Goal: Task Accomplishment & Management: Complete application form

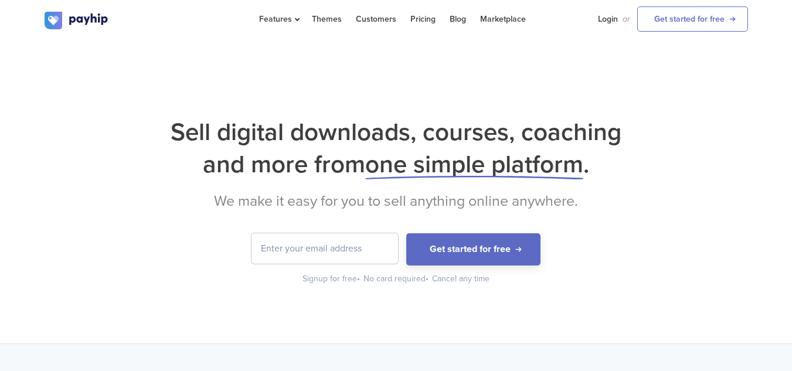
click at [360, 246] on input "email" at bounding box center [325, 248] width 147 height 30
click at [305, 252] on input "email" at bounding box center [325, 248] width 147 height 30
paste input "theeshamarketing@gmail.com"
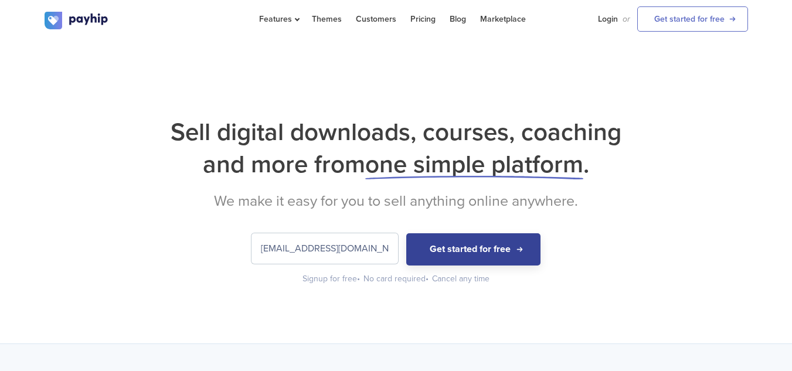
type input "theeshamarketing@gmail.com"
click at [482, 245] on button "Get started for free" at bounding box center [473, 249] width 134 height 32
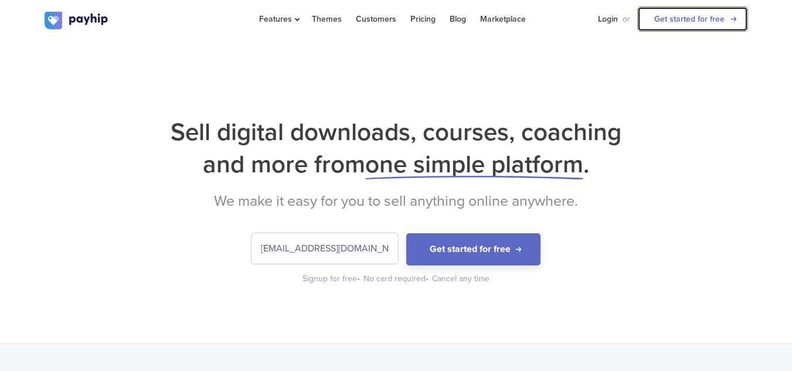
click at [685, 21] on link "Get started for free" at bounding box center [692, 18] width 111 height 25
